Goal: Task Accomplishment & Management: Complete application form

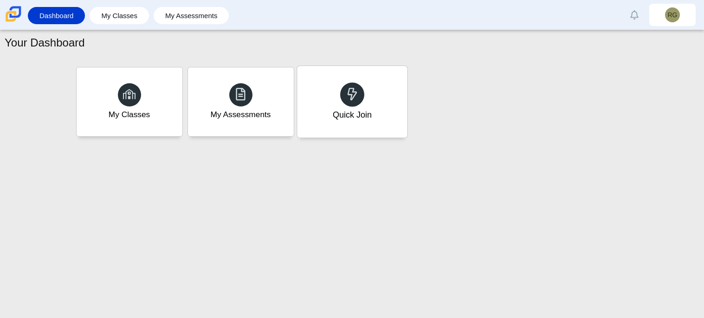
click at [348, 102] on div at bounding box center [352, 94] width 24 height 24
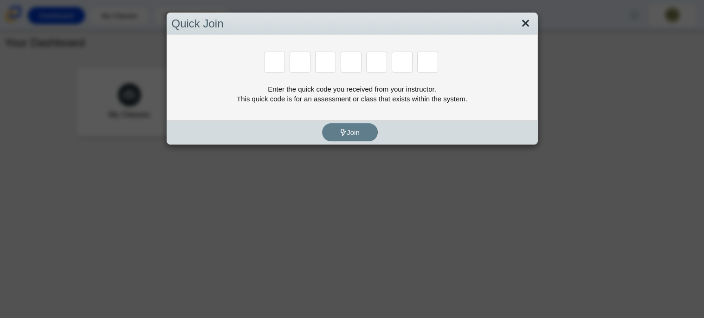
click at [528, 24] on link "Close" at bounding box center [526, 24] width 14 height 16
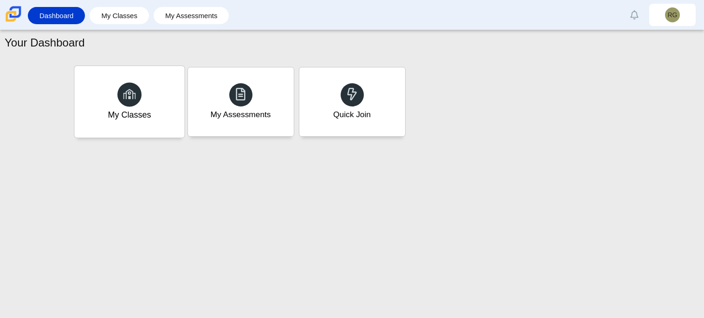
click at [130, 118] on div "My Classes" at bounding box center [129, 115] width 43 height 12
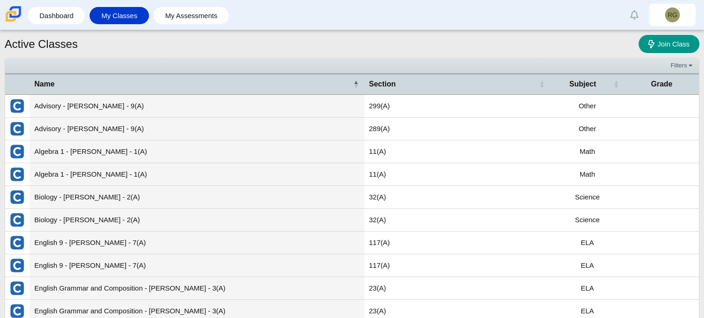
scroll to position [33, 0]
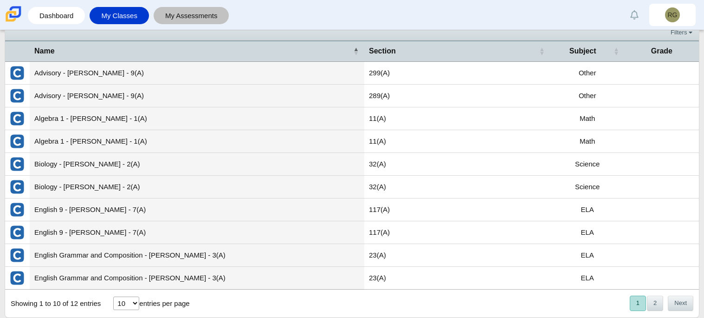
click at [194, 18] on link "My Assessments" at bounding box center [191, 15] width 66 height 17
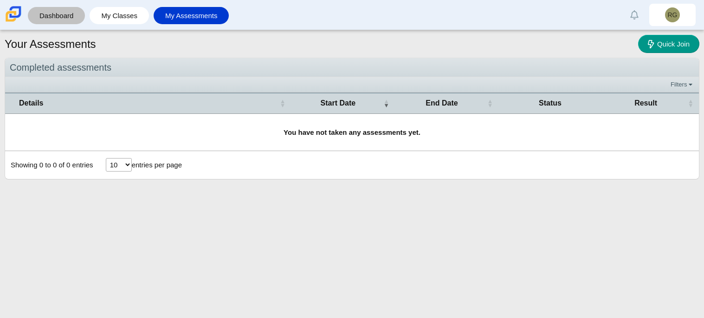
click at [77, 23] on link "Dashboard" at bounding box center [56, 15] width 48 height 17
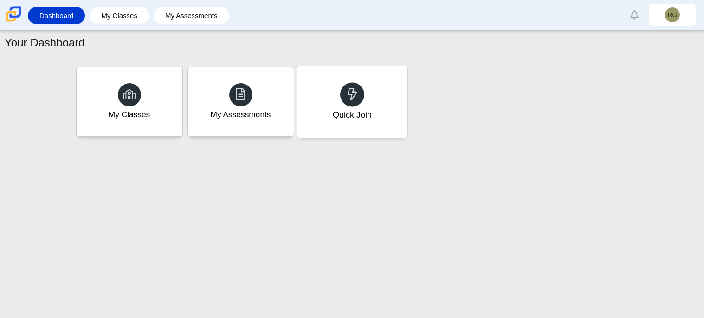
click at [388, 76] on div "Quick Join" at bounding box center [352, 101] width 110 height 71
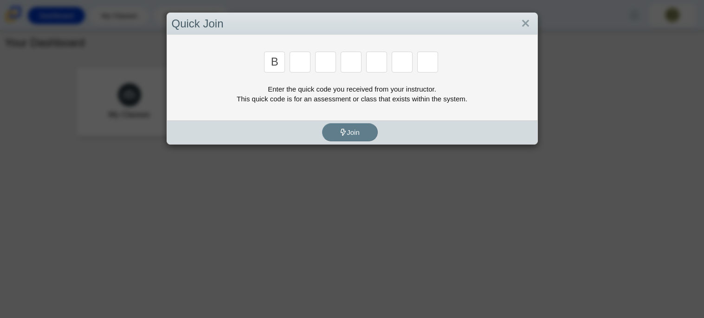
type input "b"
type input "m"
type input "3"
type input "5"
type input "3"
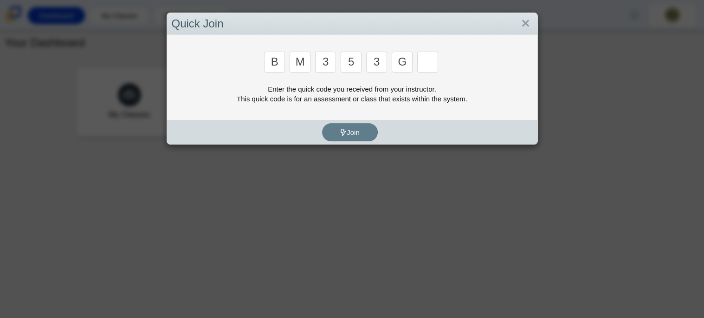
type input "g"
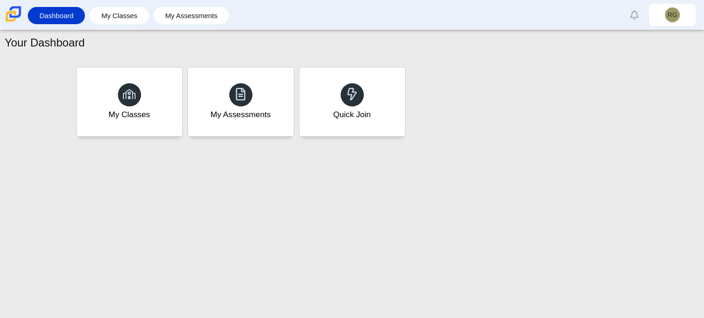
type input "b"
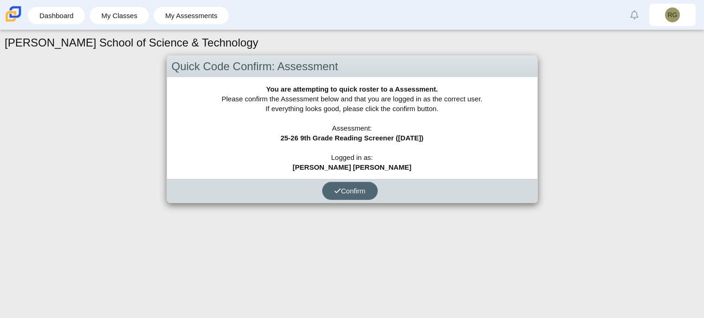
click at [369, 189] on button "Confirm" at bounding box center [350, 191] width 56 height 18
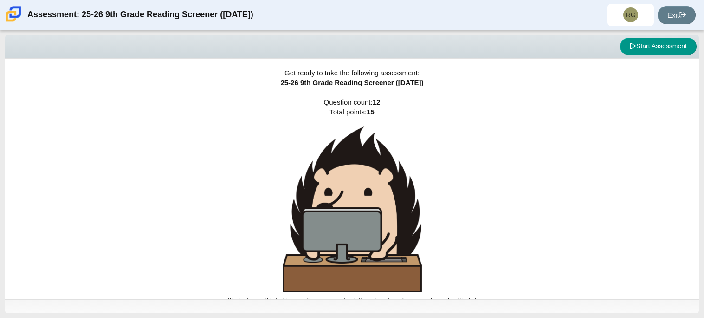
scroll to position [6, 0]
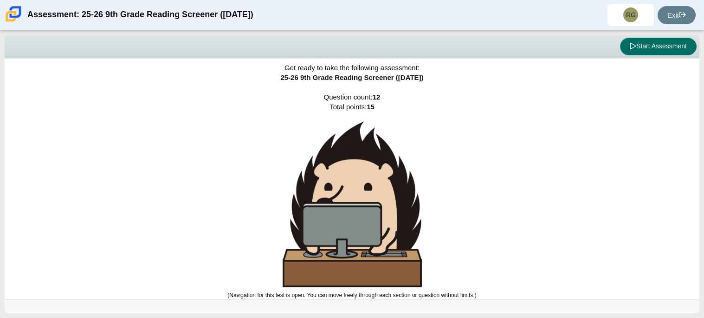
click at [629, 52] on button "Start Assessment" at bounding box center [658, 47] width 77 height 18
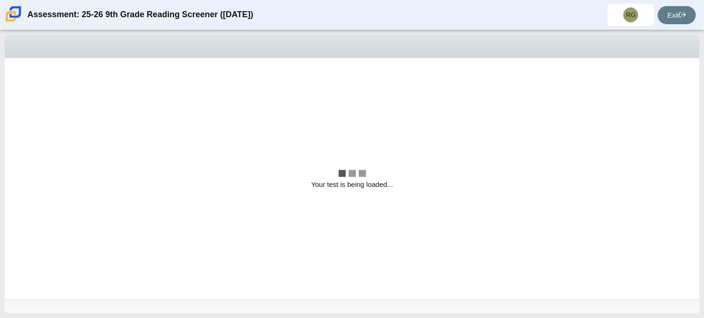
scroll to position [0, 0]
select select "ccc5b315-3c7c-471c-bf90-f22c8299c798"
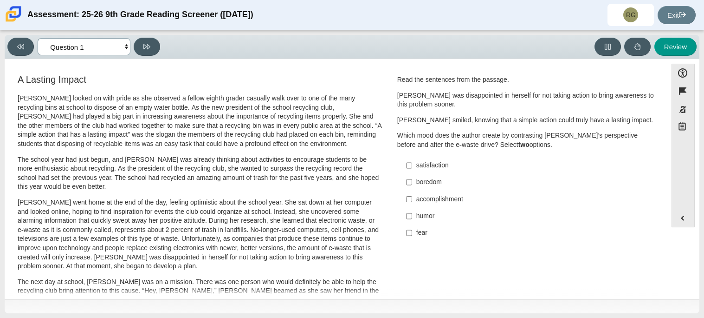
click at [119, 47] on select "Questions Question 1 Question 2 Question 3 Question 4 Question 5 Question 6 Que…" at bounding box center [84, 46] width 93 height 17
click at [112, 97] on p "[PERSON_NAME] looked on with pride as she observed a fellow eighth grader casua…" at bounding box center [200, 121] width 364 height 55
click at [411, 102] on p "[PERSON_NAME] was disappointed in herself for not taking action to bring awaren…" at bounding box center [526, 100] width 258 height 18
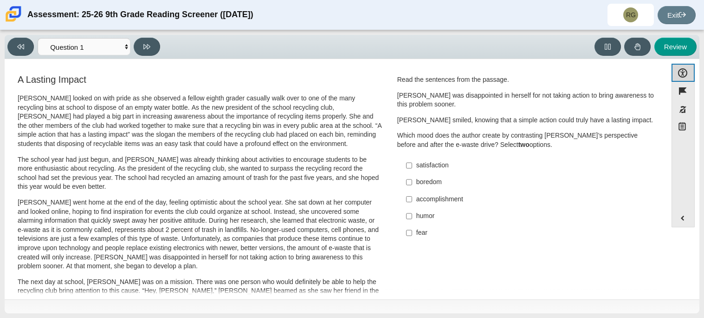
click at [683, 70] on button "Accessibility" at bounding box center [683, 73] width 23 height 18
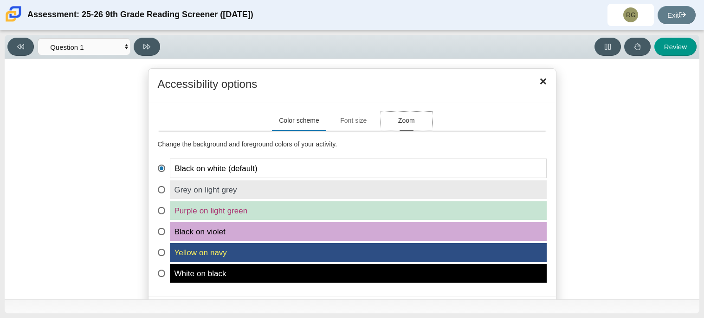
click at [413, 129] on button "Zoom" at bounding box center [406, 120] width 51 height 19
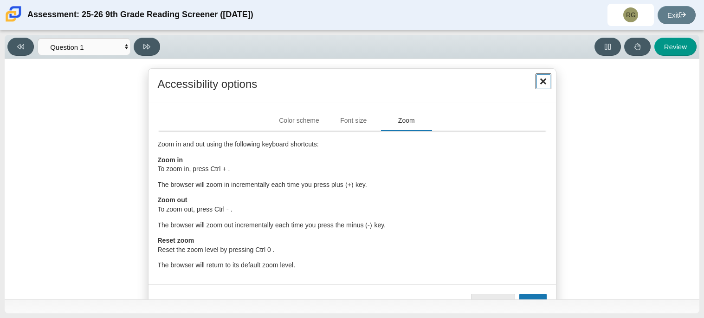
click at [543, 77] on span "Close" at bounding box center [544, 81] width 14 height 14
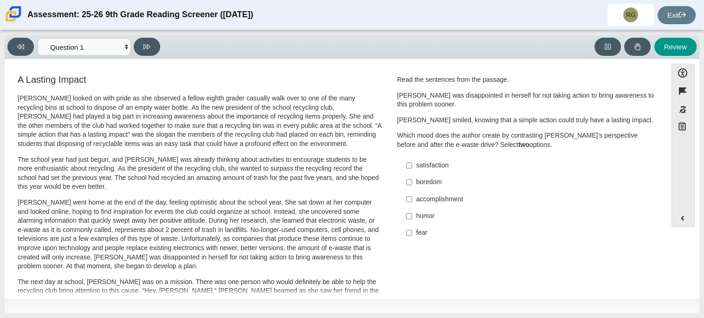
click at [212, 162] on p "The school year had just begun, and [PERSON_NAME] was already thinking about ac…" at bounding box center [200, 173] width 364 height 36
click at [213, 148] on p "[PERSON_NAME] looked on with pride as she observed a fellow eighth grader casua…" at bounding box center [200, 121] width 364 height 55
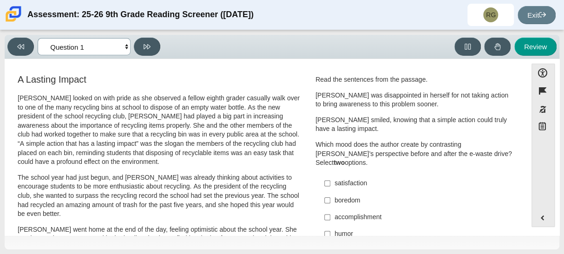
click at [84, 48] on select "Questions Question 1 Question 2 Question 3 Question 4 Question 5 Question 6 Que…" at bounding box center [84, 46] width 93 height 17
click at [38, 38] on select "Questions Question 1 Question 2 Question 3 Question 4 Question 5 Question 6 Que…" at bounding box center [84, 46] width 93 height 17
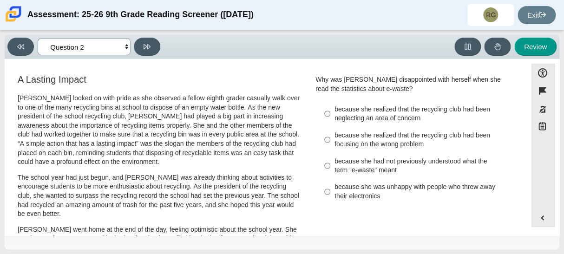
click at [97, 52] on select "Questions Question 1 Question 2 Question 3 Question 4 Question 5 Question 6 Que…" at bounding box center [84, 46] width 93 height 17
select select "ccc5b315-3c7c-471c-bf90-f22c8299c798"
click at [38, 38] on select "Questions Question 1 Question 2 Question 3 Question 4 Question 5 Question 6 Que…" at bounding box center [84, 46] width 93 height 17
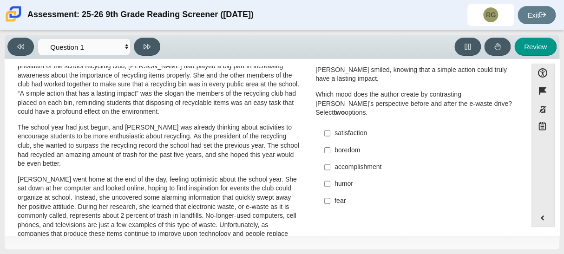
scroll to position [54, 0]
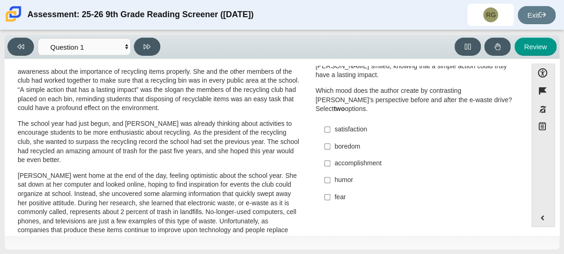
click at [335, 193] on div "fear" at bounding box center [422, 197] width 176 height 9
click at [330, 188] on input "fear fear" at bounding box center [327, 196] width 6 height 17
checkbox input "true"
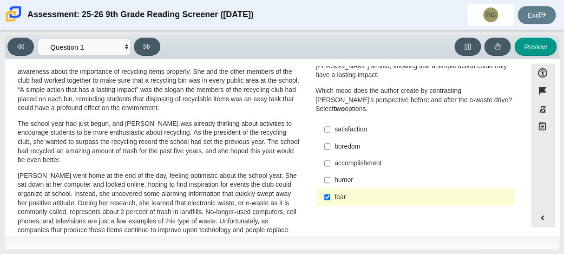
click at [344, 175] on div "humor" at bounding box center [422, 179] width 176 height 9
click at [330, 172] on input "humor humor" at bounding box center [327, 180] width 6 height 17
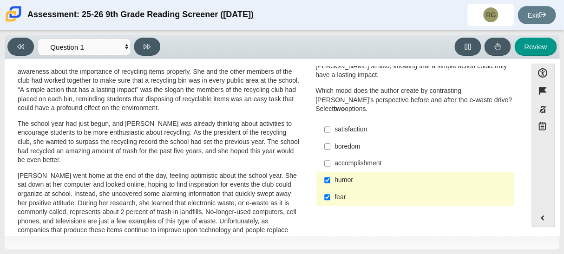
click at [344, 175] on div "humor" at bounding box center [422, 179] width 176 height 9
click at [330, 172] on input "humor humor" at bounding box center [327, 180] width 6 height 17
checkbox input "false"
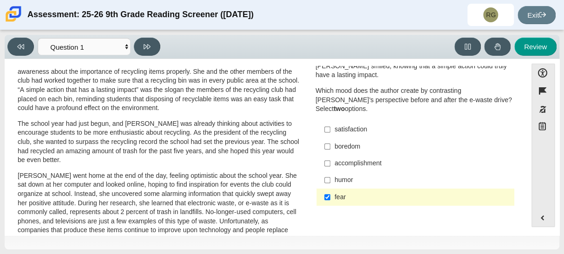
click at [350, 159] on label "accomplishment accomplishment" at bounding box center [416, 163] width 196 height 17
click at [330, 159] on input "accomplishment accomplishment" at bounding box center [327, 163] width 6 height 17
checkbox input "true"
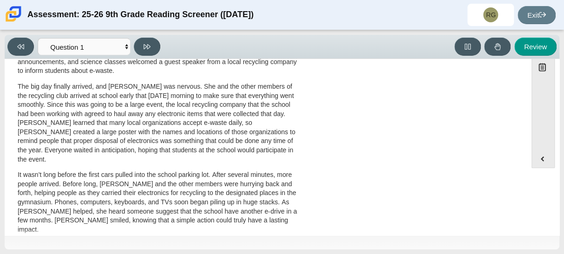
scroll to position [0, 0]
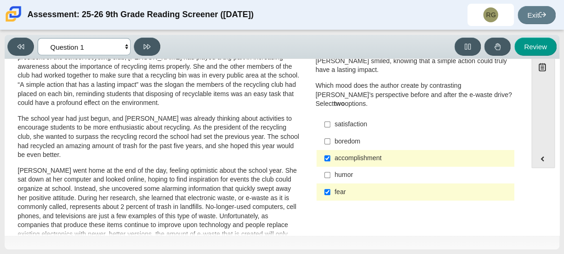
click at [116, 41] on select "Questions Question 1 Question 2 Question 3 Question 4 Question 5 Question 6 Que…" at bounding box center [84, 46] width 93 height 17
select select "0ff64528-ffd7-428d-b192-babfaadd44e8"
click at [38, 38] on select "Questions Question 1 Question 2 Question 3 Question 4 Question 5 Question 6 Que…" at bounding box center [84, 46] width 93 height 17
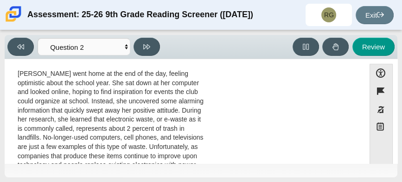
scroll to position [213, 0]
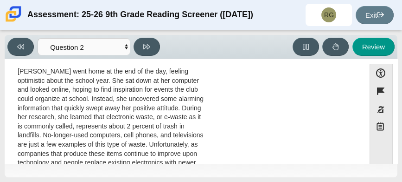
click at [113, 145] on p "[PERSON_NAME] went home at the end of the day, feeling optimistic about the sch…" at bounding box center [112, 135] width 188 height 136
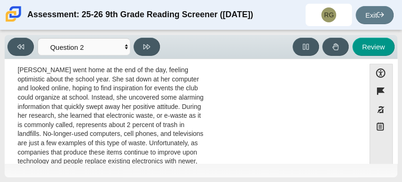
scroll to position [216, 0]
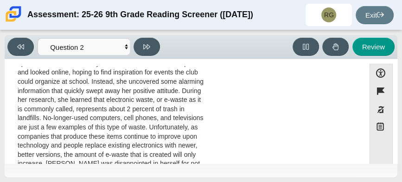
click at [147, 111] on p "[PERSON_NAME] went home at the end of the day, feeling optimistic about the sch…" at bounding box center [112, 118] width 188 height 136
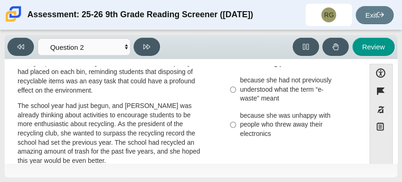
scroll to position [110, 0]
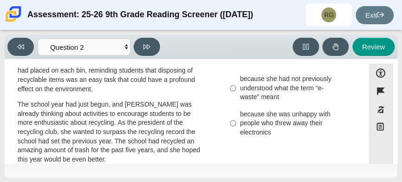
click at [224, 116] on label "because she was unhappy with people who threw away their electronics because sh…" at bounding box center [288, 122] width 129 height 35
click at [230, 116] on input "because she was unhappy with people who threw away their electronics because sh…" at bounding box center [233, 122] width 6 height 35
radio input "true"
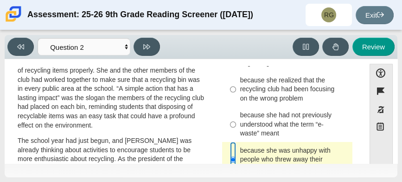
scroll to position [72, 0]
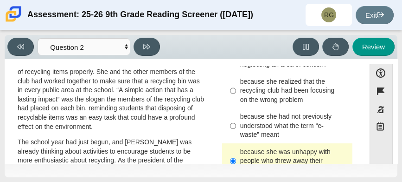
click at [170, 95] on p "[PERSON_NAME] looked on with pride as she observed a fellow eighth grader casua…" at bounding box center [112, 76] width 188 height 109
click at [147, 44] on icon at bounding box center [146, 46] width 7 height 5
select select "7ce3d843-6974-4858-901c-1ff39630e843"
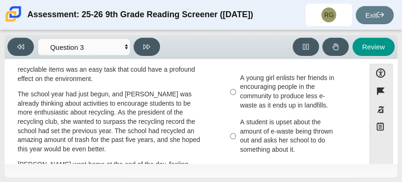
scroll to position [0, 0]
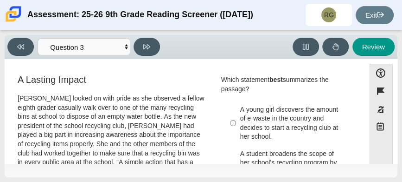
click at [248, 118] on div "A young girl discovers the amount of e-waste in the country and decides to star…" at bounding box center [294, 123] width 109 height 36
click at [236, 118] on input "A young girl discovers the amount of e-waste in the country and decides to star…" at bounding box center [233, 123] width 6 height 44
radio input "true"
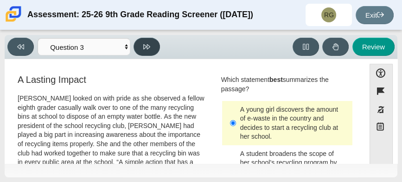
click at [136, 48] on button at bounding box center [147, 47] width 26 height 18
select select "ca9ea0f1-49c5-4bd1-83b0-472c18652b42"
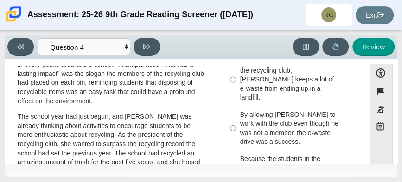
scroll to position [99, 0]
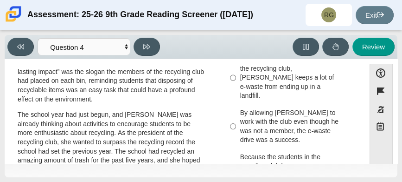
click at [298, 148] on label "Because the students in the recycling club knew [PERSON_NAME] was a good artist…" at bounding box center [288, 174] width 129 height 53
click at [236, 148] on input "Because the students in the recycling club knew [PERSON_NAME] was a good artist…" at bounding box center [233, 174] width 6 height 53
radio input "true"
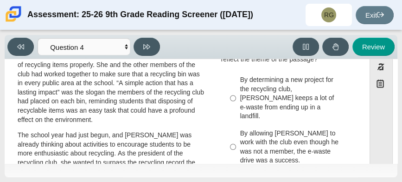
scroll to position [38, 0]
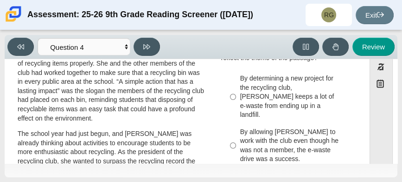
click at [265, 102] on div "By determining a new project for the recycling club, [PERSON_NAME] keeps a lot …" at bounding box center [294, 96] width 109 height 45
click at [236, 102] on input "By determining a new project for the recycling club, [PERSON_NAME] keeps a lot …" at bounding box center [233, 96] width 6 height 53
radio input "true"
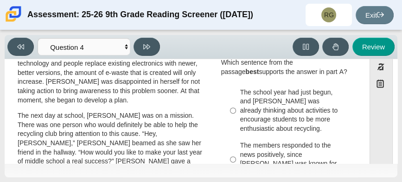
scroll to position [269, 0]
click at [262, 102] on div "The school year had just begun, and [PERSON_NAME] was already thinking about ac…" at bounding box center [294, 109] width 109 height 45
click at [236, 102] on input "The school year had just begun, and [PERSON_NAME] was already thinking about ac…" at bounding box center [233, 109] width 6 height 53
radio input "true"
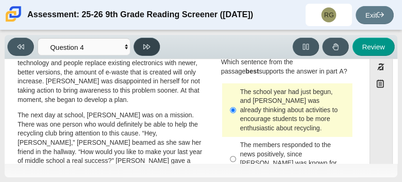
click at [155, 47] on button at bounding box center [147, 47] width 26 height 18
select select "e41f1a79-e29f-4095-8030-a53364015bed"
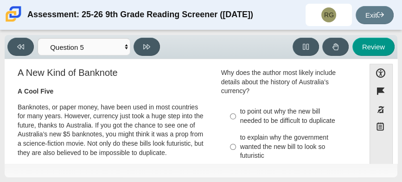
scroll to position [0, 0]
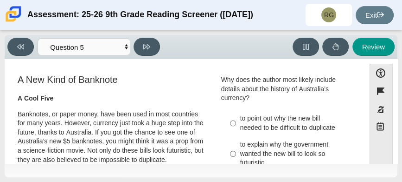
click at [253, 151] on div "to explain why the government wanted the new bill to look so futuristic" at bounding box center [294, 153] width 109 height 27
click at [236, 151] on input "to explain why the government wanted the new bill to look so futuristic to expl…" at bounding box center [233, 153] width 6 height 35
radio input "true"
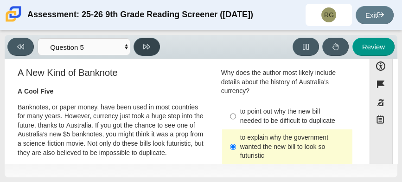
click at [141, 44] on button at bounding box center [147, 47] width 26 height 18
select select "69146e31-7b3d-4a3e-9ce6-f30c24342ae0"
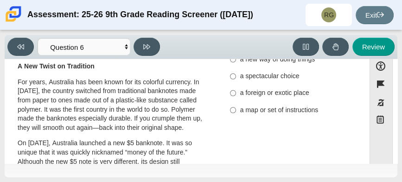
scroll to position [100, 0]
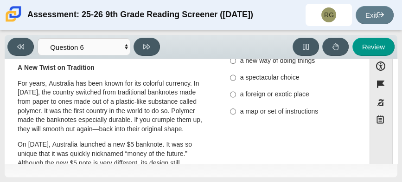
click at [248, 92] on div "a foreign or exotic place" at bounding box center [294, 94] width 109 height 9
click at [236, 92] on input "a foreign or exotic place a foreign or exotic place" at bounding box center [233, 94] width 6 height 17
radio input "true"
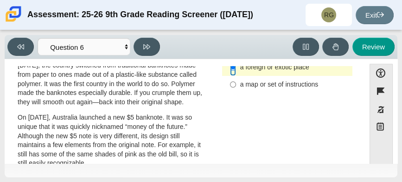
scroll to position [134, 0]
click at [152, 52] on button at bounding box center [147, 47] width 26 height 18
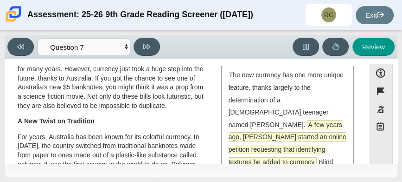
scroll to position [0, 0]
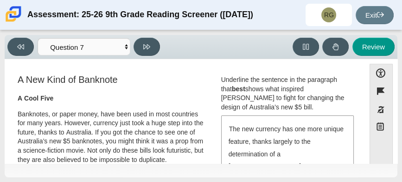
drag, startPoint x: 294, startPoint y: 89, endPoint x: 312, endPoint y: 111, distance: 28.7
click at [312, 111] on div "Underline the sentence in the paragraph that best shows what inspired [PERSON_N…" at bounding box center [287, 93] width 132 height 36
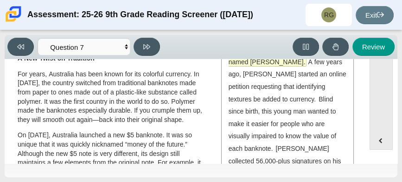
scroll to position [49, 0]
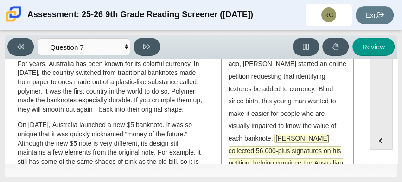
click at [261, 134] on span "[PERSON_NAME] collected 56,000-plus signatures on his petition, helping convinc…" at bounding box center [286, 163] width 115 height 58
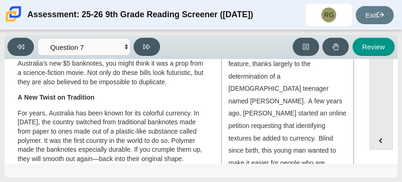
scroll to position [0, 0]
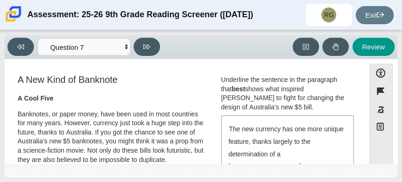
click at [191, 119] on p "Banknotes, or paper money, have been used in most countries for many years. How…" at bounding box center [112, 137] width 188 height 55
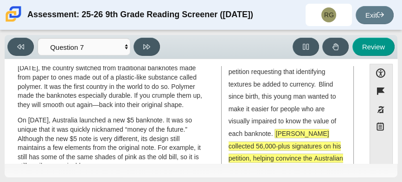
scroll to position [135, 0]
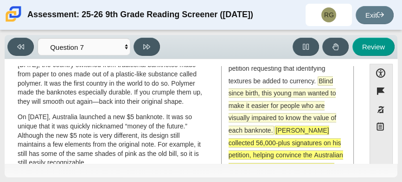
click at [257, 95] on span "Blind since birth, this young man wanted to make it easier for people who are v…" at bounding box center [283, 106] width 108 height 58
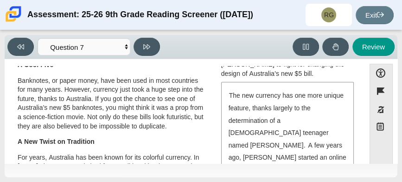
scroll to position [110, 0]
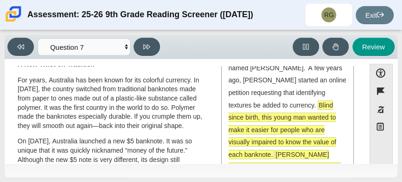
click at [284, 104] on span "Blind since birth, this young man wanted to make it easier for people who are v…" at bounding box center [283, 130] width 108 height 58
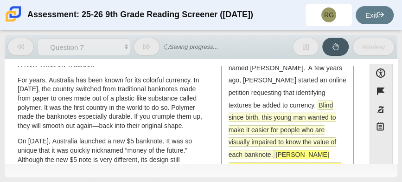
click at [282, 105] on span "Blind since birth, this young man wanted to make it easier for people who are v…" at bounding box center [283, 130] width 108 height 58
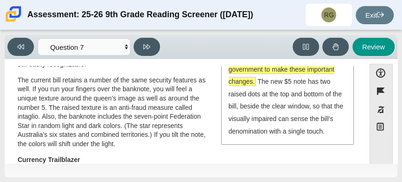
scroll to position [237, 0]
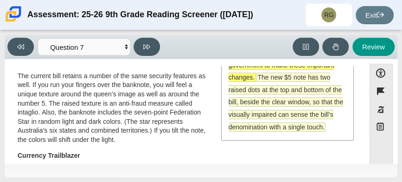
click at [279, 88] on span "The new $5 note has two raised dots at the top and bottom of the bill, beside t…" at bounding box center [286, 102] width 115 height 58
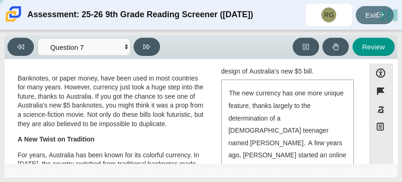
scroll to position [19, 0]
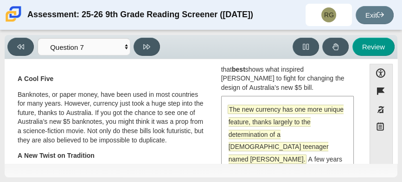
click at [276, 107] on span "The new currency has one more unique feature, thanks largely to the determinati…" at bounding box center [286, 134] width 115 height 58
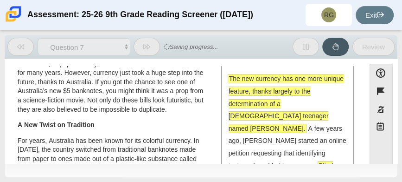
scroll to position [52, 0]
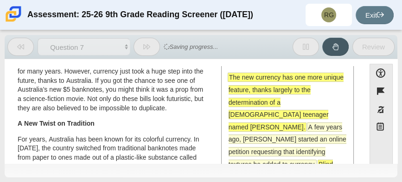
click at [285, 126] on span "A few years ago, [PERSON_NAME] started an online petition requesting that ident…" at bounding box center [288, 145] width 118 height 45
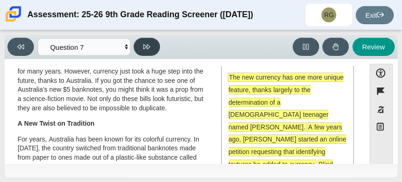
click at [142, 49] on button at bounding box center [147, 47] width 26 height 18
select select "ea8338c2-a6a3-418e-a305-2b963b54a290"
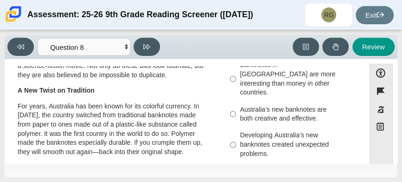
scroll to position [112, 0]
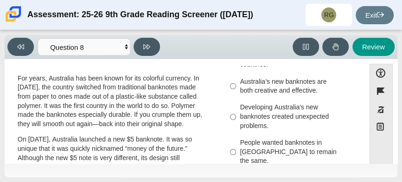
click at [258, 111] on div "Developing Australia’s new banknotes created unexpected problems." at bounding box center [294, 116] width 109 height 27
click at [236, 111] on input "Developing Australia’s new banknotes created unexpected problems. Developing Au…" at bounding box center [233, 116] width 6 height 35
radio input "true"
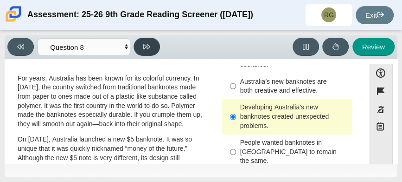
click at [152, 53] on button at bounding box center [147, 47] width 26 height 18
select select "89f058d6-b15c-4ef5-a4b3-fdaffb8868b6"
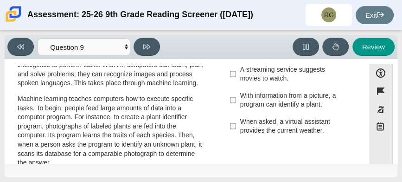
scroll to position [110, 0]
click at [260, 126] on div "When asked, a virtual assistant provides the current weather." at bounding box center [294, 126] width 109 height 18
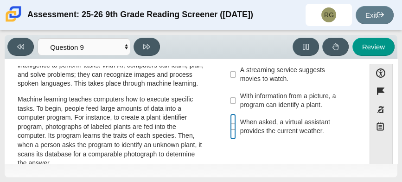
click at [236, 126] on input "When asked, a virtual assistant provides the current weather. When asked, a vir…" at bounding box center [233, 126] width 6 height 26
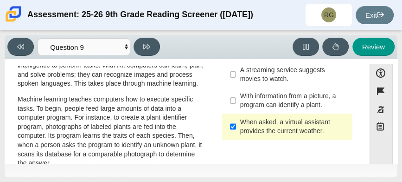
click at [254, 113] on label "When asked, a virtual assistant provides the current weather. When asked, a vir…" at bounding box center [288, 126] width 129 height 26
click at [236, 113] on input "When asked, a virtual assistant provides the current weather. When asked, a vir…" at bounding box center [233, 126] width 6 height 26
checkbox input "false"
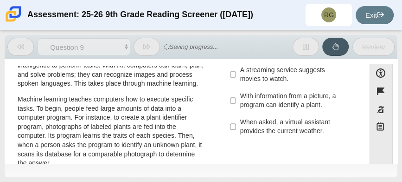
click at [249, 107] on div "With information from a picture, a program can identify a plant." at bounding box center [294, 100] width 109 height 18
click at [236, 107] on input "With information from a picture, a program can identify a plant. With informati…" at bounding box center [233, 100] width 6 height 26
checkbox input "true"
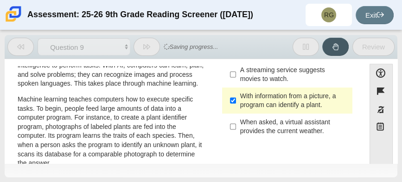
click at [255, 140] on div "Question Which two ideas does the author of “This Is AI” use to develop the con…" at bounding box center [287, 54] width 146 height 182
click at [248, 121] on div "When asked, a virtual assistant provides the current weather." at bounding box center [294, 126] width 109 height 18
click at [236, 121] on input "When asked, a virtual assistant provides the current weather. When asked, a vir…" at bounding box center [233, 126] width 6 height 26
checkbox input "true"
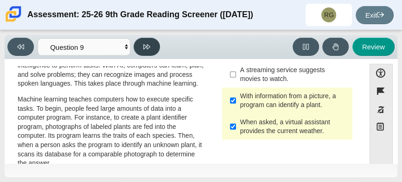
click at [148, 49] on icon at bounding box center [146, 46] width 7 height 7
select select "cdf3c14e-a918-44d1-9b63-3db0fa81641e"
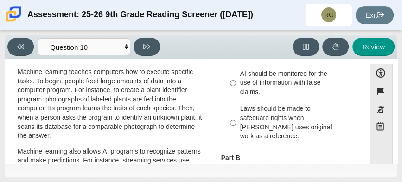
scroll to position [139, 0]
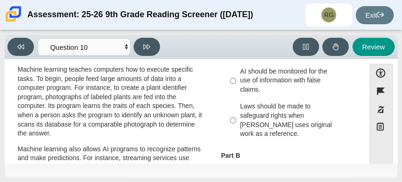
click at [245, 116] on div "Laws should be made to safeguard rights when [PERSON_NAME] uses original work a…" at bounding box center [294, 120] width 109 height 36
click at [236, 116] on input "Laws should be made to safeguard rights when [PERSON_NAME] uses original work a…" at bounding box center [233, 120] width 6 height 44
radio input "true"
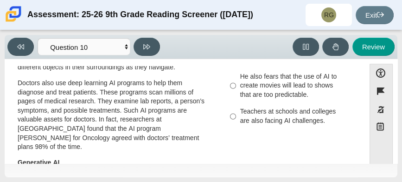
scroll to position [355, 0]
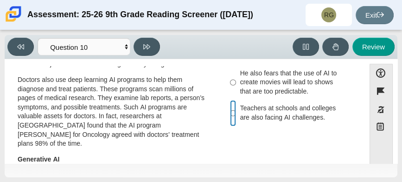
click at [232, 110] on input "Teachers at schools and colleges are also facing AI challenges. Teachers at sch…" at bounding box center [233, 113] width 6 height 26
radio input "true"
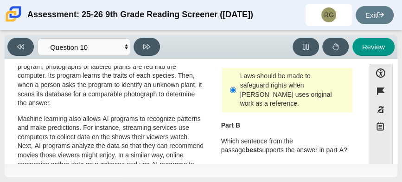
scroll to position [170, 0]
click at [21, 47] on icon at bounding box center [20, 46] width 7 height 7
select select "89f058d6-b15c-4ef5-a4b3-fdaffb8868b6"
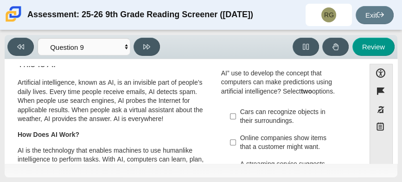
scroll to position [66, 0]
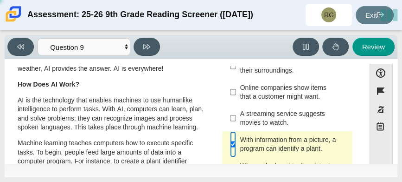
click at [232, 149] on input "With information from a picture, a program can identify a plant. With informati…" at bounding box center [233, 144] width 6 height 26
checkbox input "false"
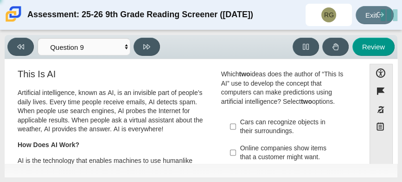
scroll to position [0, 0]
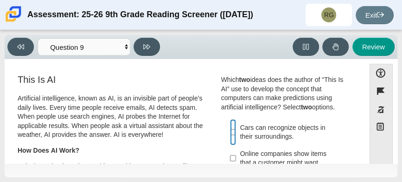
click at [231, 136] on input "Cars can recognize objects in their surroundings. Cars can recognize objects in…" at bounding box center [233, 132] width 6 height 26
checkbox input "true"
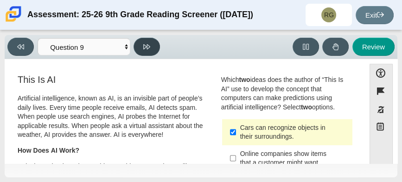
click at [144, 48] on icon at bounding box center [146, 46] width 7 height 7
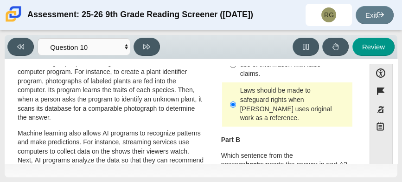
scroll to position [156, 0]
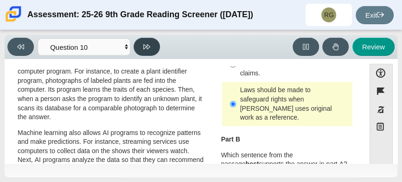
click at [146, 53] on button at bounding box center [147, 47] width 26 height 18
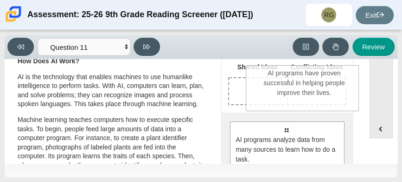
scroll to position [75, 0]
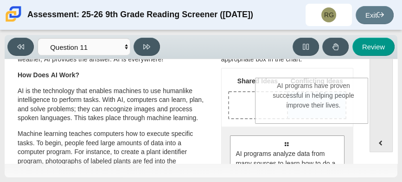
drag, startPoint x: 269, startPoint y: 114, endPoint x: 297, endPoint y: 93, distance: 34.5
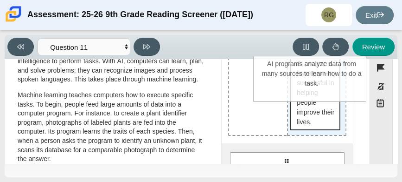
scroll to position [0, 0]
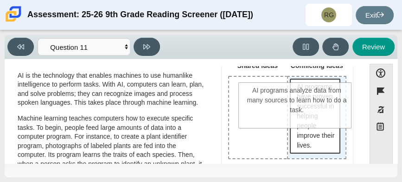
drag, startPoint x: 289, startPoint y: 103, endPoint x: 305, endPoint y: 93, distance: 18.3
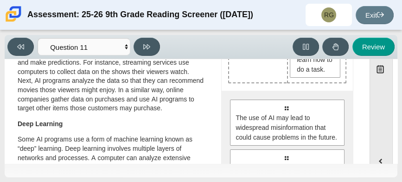
scroll to position [173, 0]
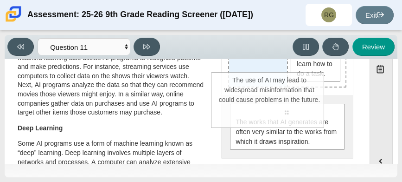
drag, startPoint x: 277, startPoint y: 112, endPoint x: 259, endPoint y: 80, distance: 36.6
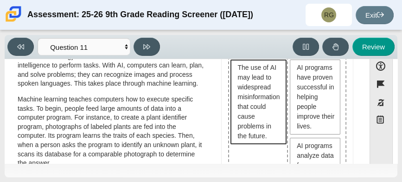
scroll to position [0, 0]
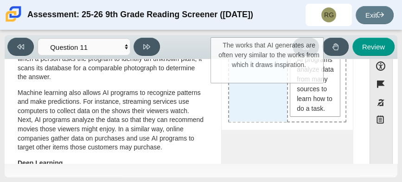
drag, startPoint x: 269, startPoint y: 132, endPoint x: 252, endPoint y: 70, distance: 64.0
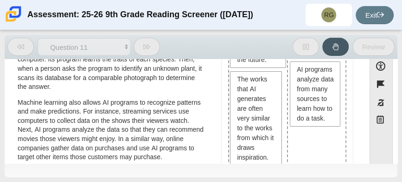
scroll to position [8, 0]
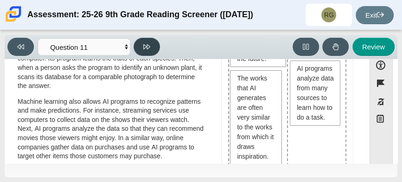
click at [151, 47] on button at bounding box center [147, 47] width 26 height 18
select select "c3effed4-44ce-4a19-bd96-1787f34e9b4c"
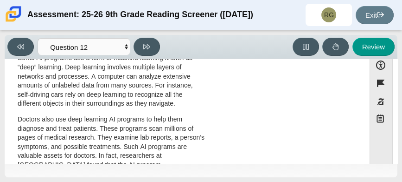
scroll to position [0, 0]
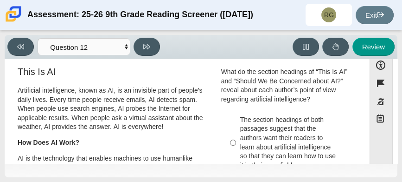
click at [255, 138] on div "The section headings of both passages suggest that the authors want their reade…" at bounding box center [294, 142] width 109 height 55
click at [236, 138] on input "The section headings of both passages suggest that the authors want their reade…" at bounding box center [233, 142] width 6 height 62
radio input "true"
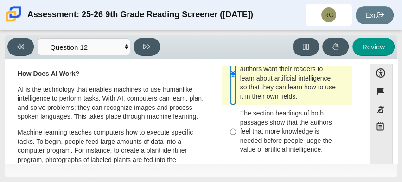
scroll to position [78, 0]
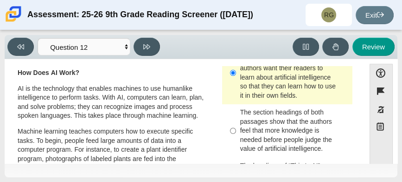
click at [254, 129] on div "The section headings of both passages show that the authors feel that more know…" at bounding box center [294, 130] width 109 height 45
click at [236, 129] on input "The section headings of both passages show that the authors feel that more know…" at bounding box center [233, 130] width 6 height 53
radio input "true"
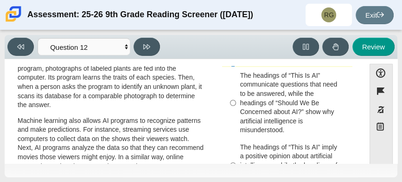
scroll to position [168, 0]
click at [299, 113] on div "The headings of “This Is AI” communicate questions that need to be answered, wh…" at bounding box center [294, 103] width 109 height 64
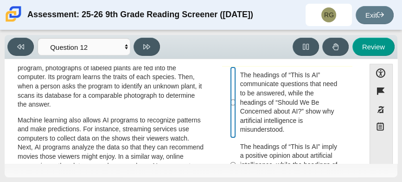
click at [236, 113] on input "The headings of “This Is AI” communicate questions that need to be answered, wh…" at bounding box center [233, 101] width 6 height 71
radio input "true"
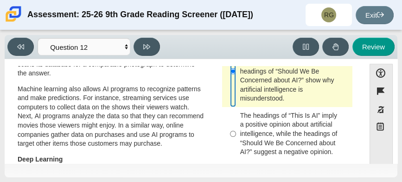
scroll to position [199, 0]
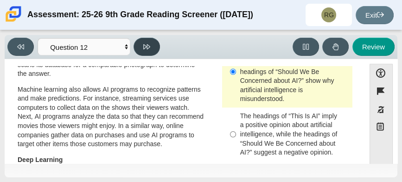
click at [146, 45] on icon at bounding box center [146, 46] width 7 height 7
select select "review"
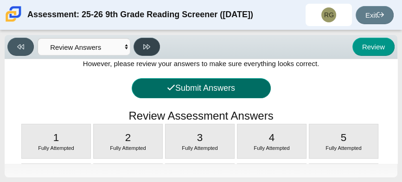
scroll to position [0, 0]
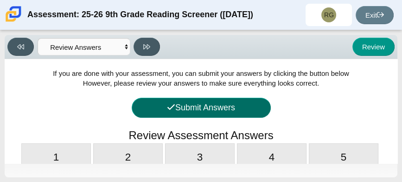
click at [195, 111] on button "Submit Answers" at bounding box center [201, 107] width 139 height 20
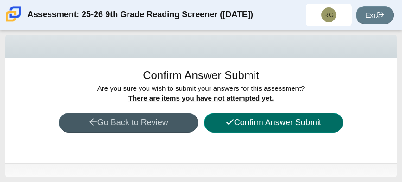
click at [246, 127] on button "Confirm Answer Submit" at bounding box center [273, 122] width 139 height 20
